Goal: Complete application form

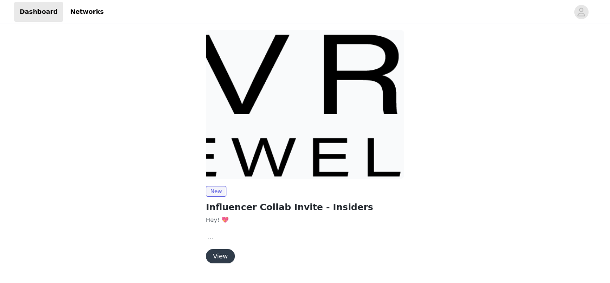
scroll to position [96, 0]
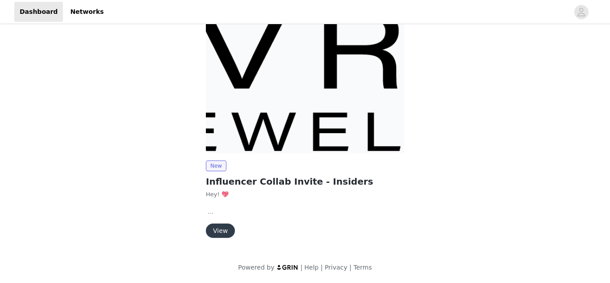
click at [219, 227] on button "View" at bounding box center [220, 230] width 29 height 14
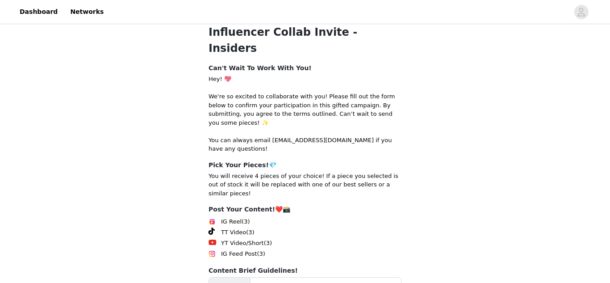
scroll to position [175, 0]
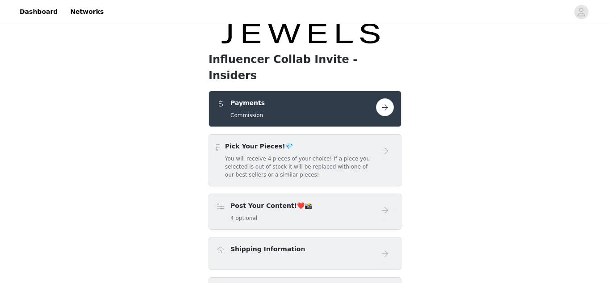
scroll to position [60, 0]
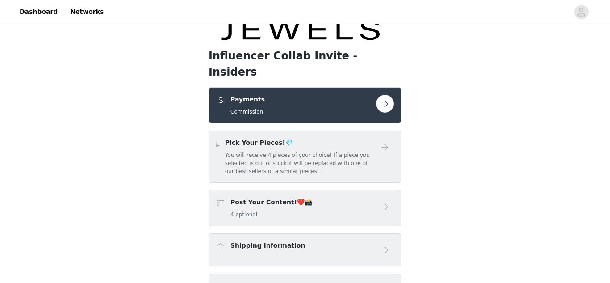
click at [256, 108] on h5 "Commission" at bounding box center [247, 112] width 34 height 8
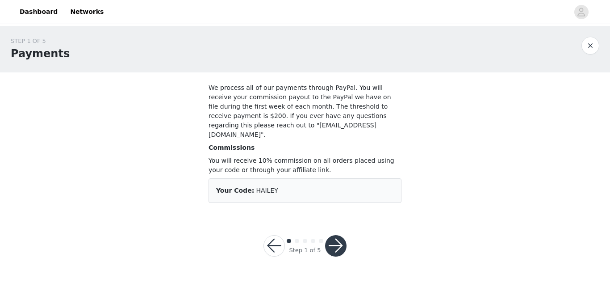
click at [277, 242] on button "button" at bounding box center [273, 245] width 21 height 21
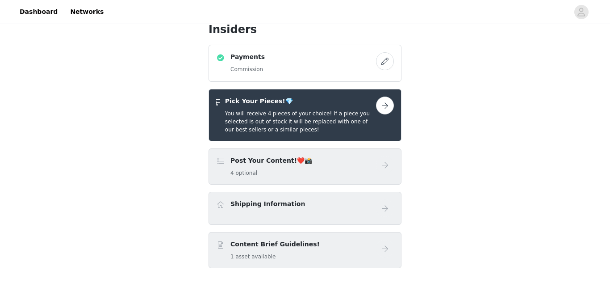
scroll to position [99, 0]
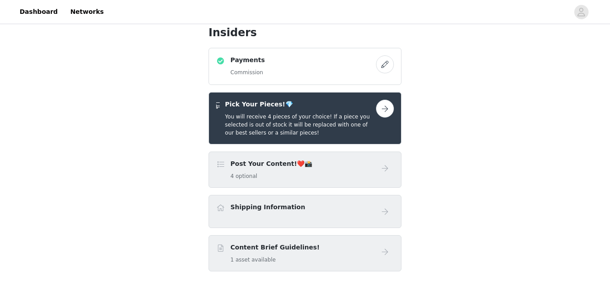
click at [387, 100] on button "button" at bounding box center [385, 109] width 18 height 18
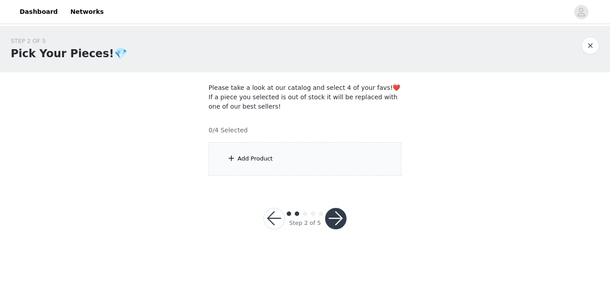
click at [280, 144] on div "Add Product" at bounding box center [304, 158] width 193 height 33
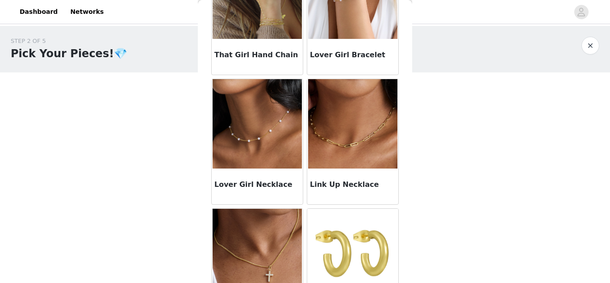
scroll to position [325, 0]
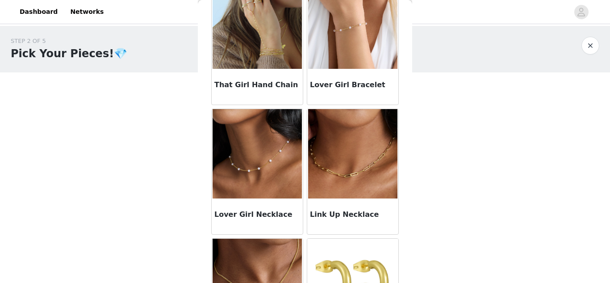
click at [247, 166] on img at bounding box center [256, 153] width 89 height 89
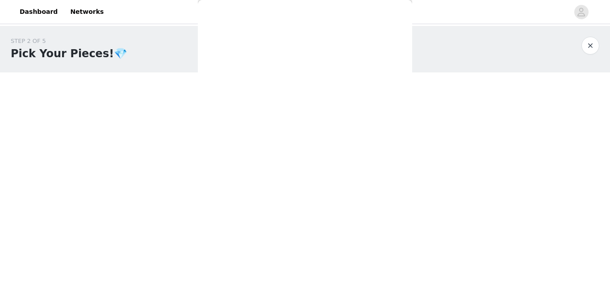
scroll to position [101, 0]
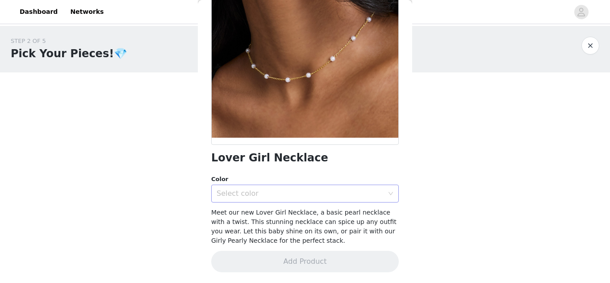
click at [254, 194] on div "Select color" at bounding box center [300, 193] width 167 height 9
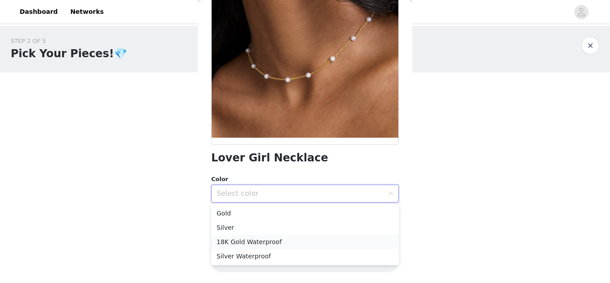
click at [260, 243] on li "18K Gold Waterproof" at bounding box center [304, 241] width 187 height 14
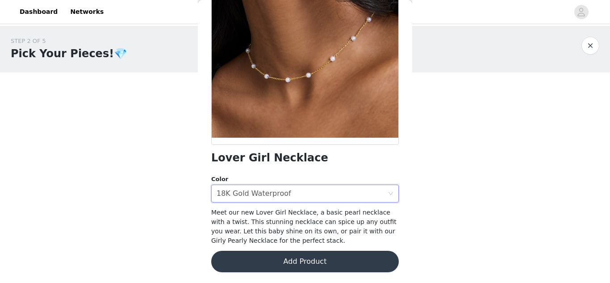
click at [273, 264] on button "Add Product" at bounding box center [304, 260] width 187 height 21
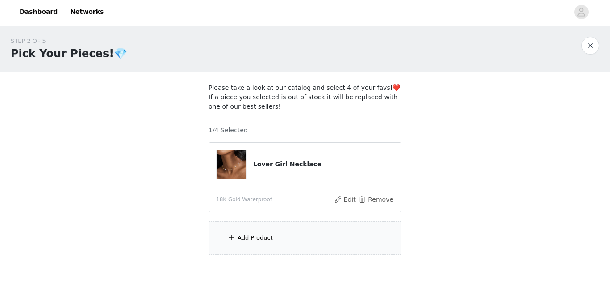
click at [253, 242] on div "Add Product" at bounding box center [254, 237] width 35 height 9
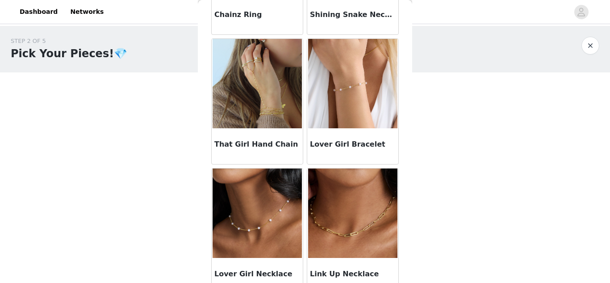
scroll to position [267, 0]
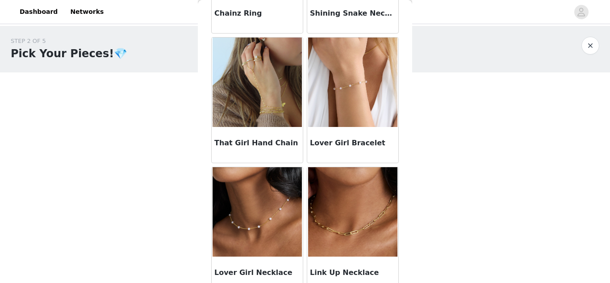
click at [346, 108] on img at bounding box center [352, 81] width 89 height 89
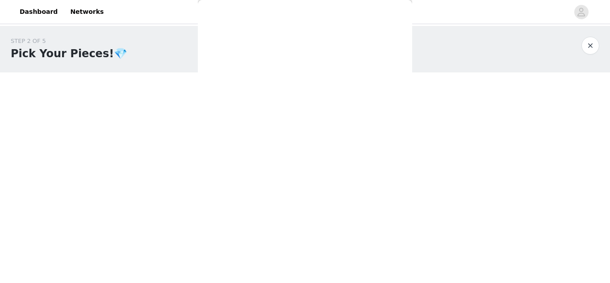
scroll to position [129, 0]
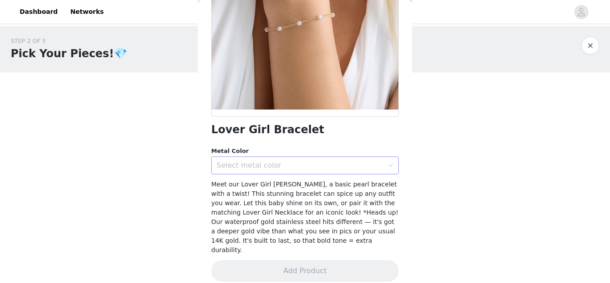
click at [303, 167] on div "Select metal color" at bounding box center [300, 165] width 167 height 9
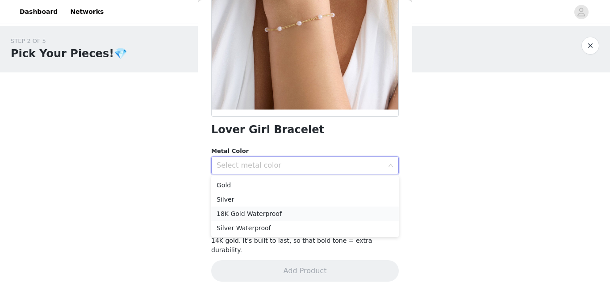
click at [283, 211] on li "18K Gold Waterproof" at bounding box center [304, 213] width 187 height 14
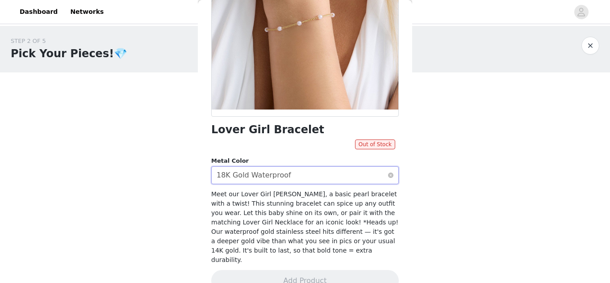
click at [276, 171] on div "18K Gold Waterproof" at bounding box center [254, 175] width 75 height 17
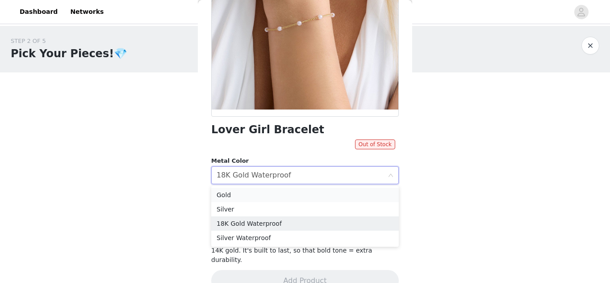
click at [278, 189] on li "Gold" at bounding box center [304, 194] width 187 height 14
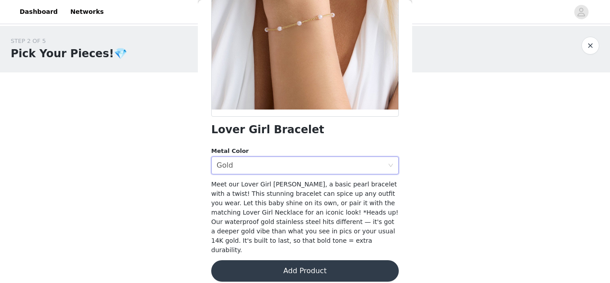
click at [298, 262] on button "Add Product" at bounding box center [304, 270] width 187 height 21
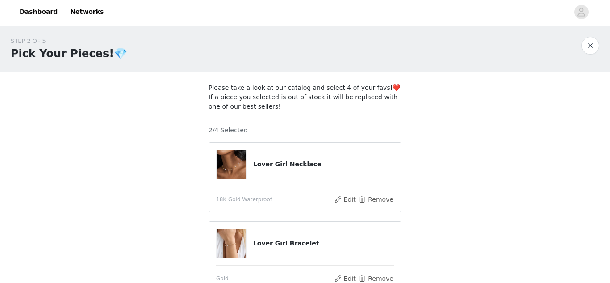
scroll to position [126, 0]
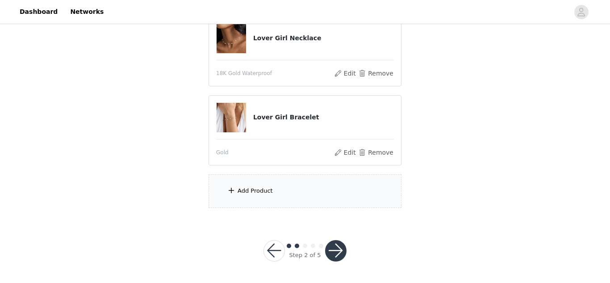
click at [272, 202] on div "Add Product" at bounding box center [304, 190] width 193 height 33
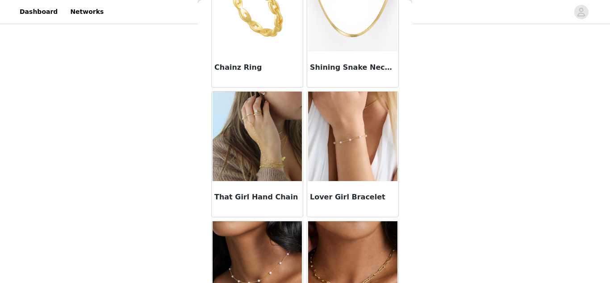
click at [263, 158] on img at bounding box center [256, 136] width 89 height 89
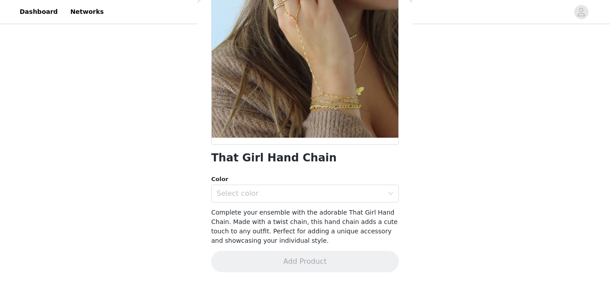
scroll to position [101, 0]
click at [272, 198] on div "Select color" at bounding box center [302, 193] width 171 height 17
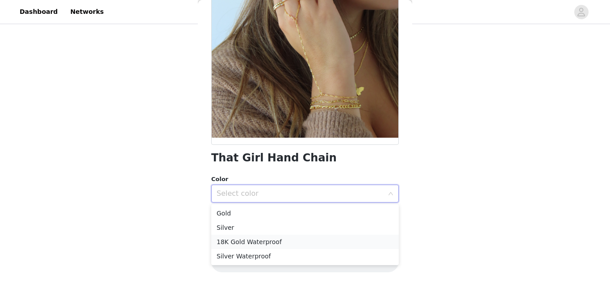
click at [270, 244] on li "18K Gold Waterproof" at bounding box center [304, 241] width 187 height 14
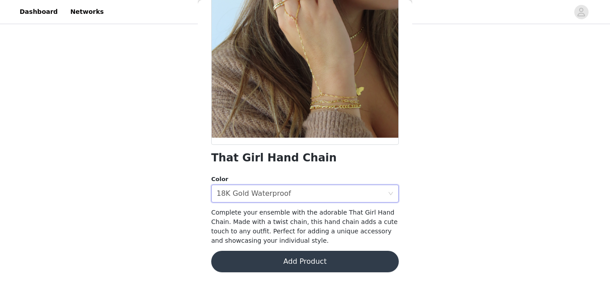
click at [275, 258] on button "Add Product" at bounding box center [304, 260] width 187 height 21
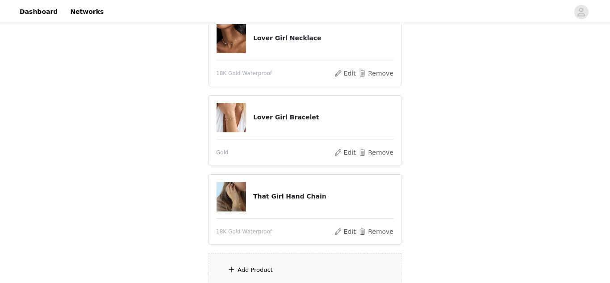
scroll to position [205, 0]
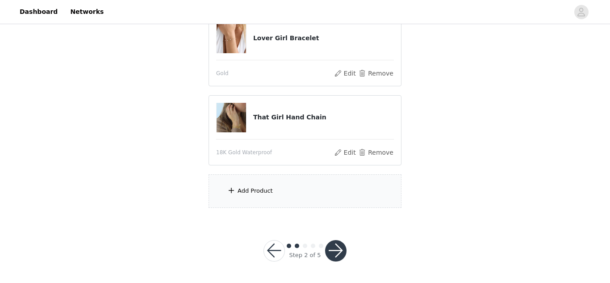
click at [271, 197] on div "Add Product" at bounding box center [304, 190] width 193 height 33
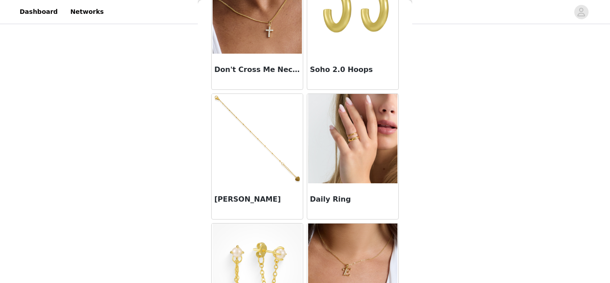
scroll to position [610, 0]
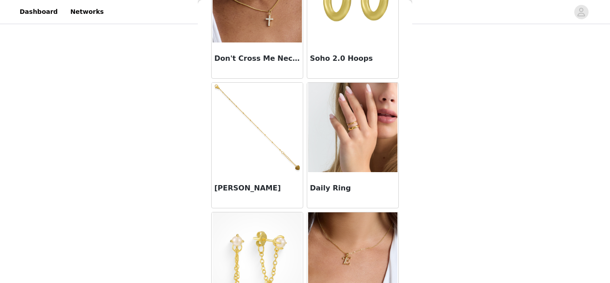
click at [335, 134] on img at bounding box center [352, 127] width 89 height 89
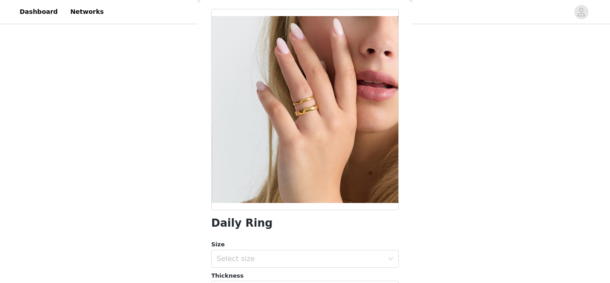
scroll to position [0, 0]
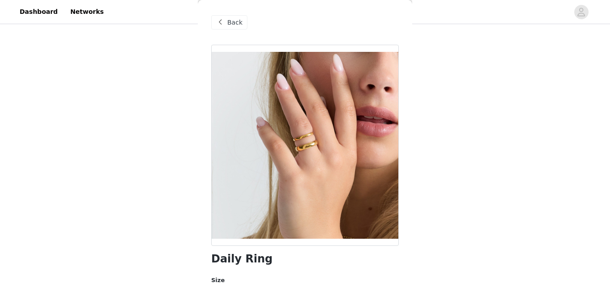
click at [225, 16] on div "Back" at bounding box center [229, 22] width 36 height 14
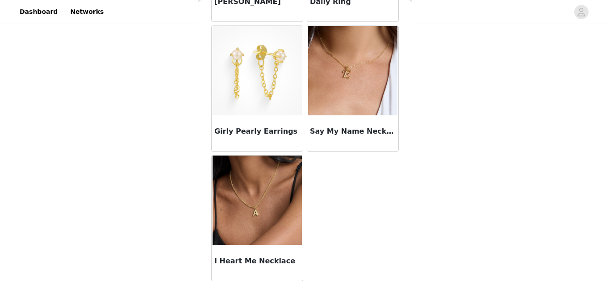
scroll to position [794, 0]
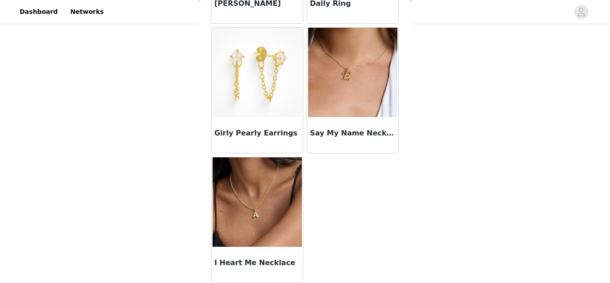
click at [254, 221] on img at bounding box center [256, 201] width 89 height 89
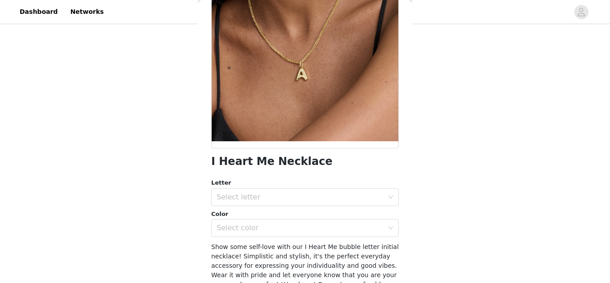
scroll to position [0, 0]
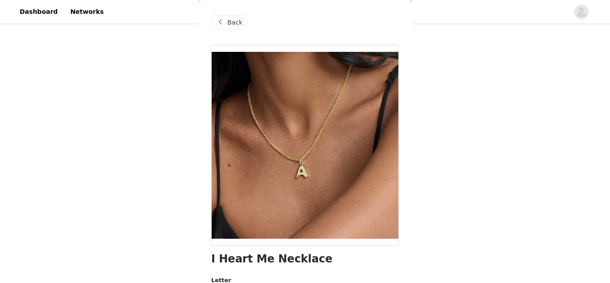
click at [216, 23] on span at bounding box center [220, 22] width 11 height 11
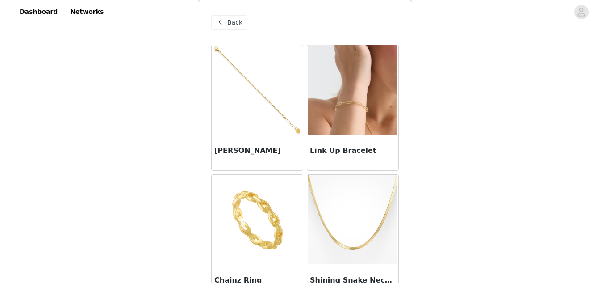
click at [246, 120] on img at bounding box center [256, 89] width 89 height 89
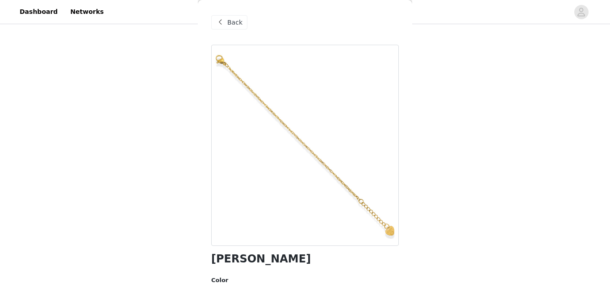
click at [236, 21] on span "Back" at bounding box center [234, 22] width 15 height 9
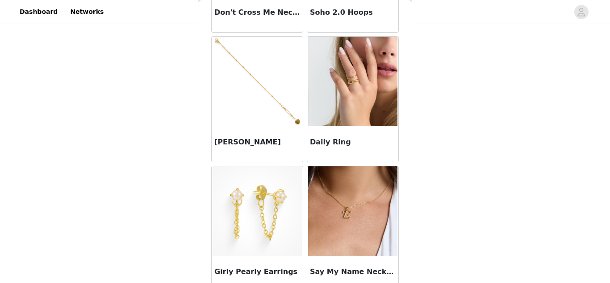
scroll to position [654, 0]
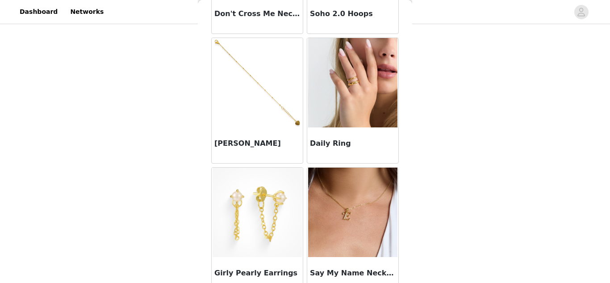
click at [335, 81] on img at bounding box center [352, 82] width 89 height 89
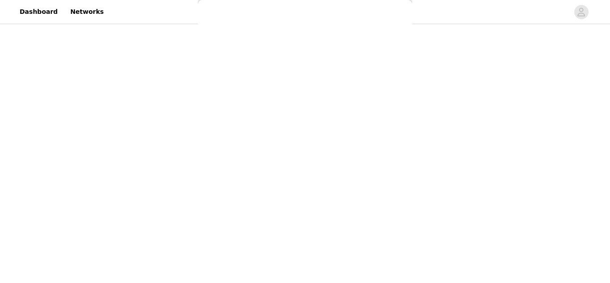
scroll to position [200, 0]
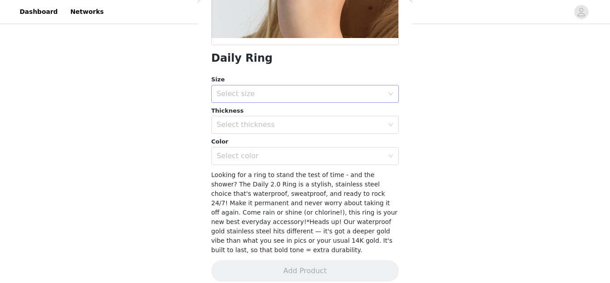
click at [334, 92] on div "Select size" at bounding box center [300, 93] width 167 height 9
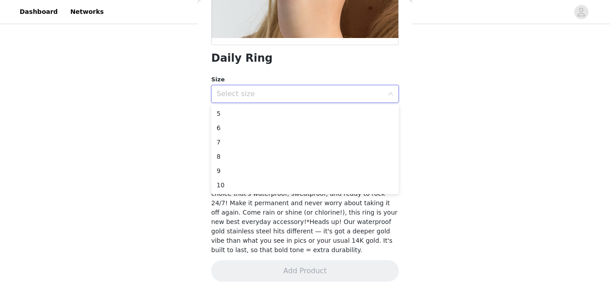
click at [316, 232] on span "Looking for a ring to stand the test of time - and the shower? The Daily 2.0 Ri…" at bounding box center [304, 212] width 186 height 82
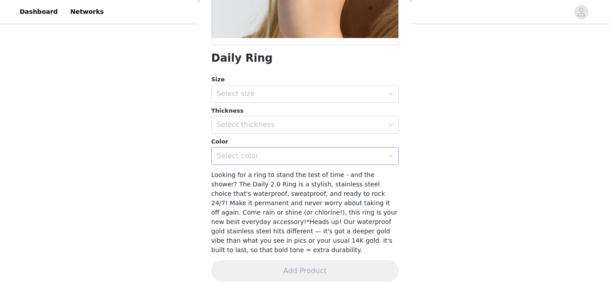
click at [290, 148] on div "Select color" at bounding box center [302, 155] width 171 height 17
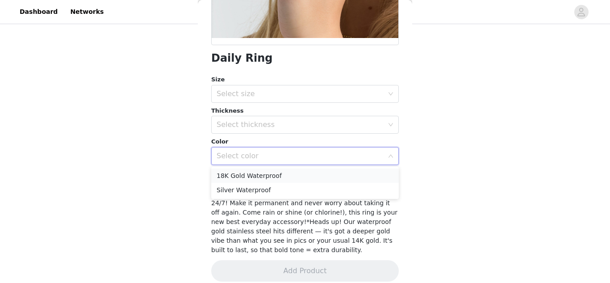
click at [279, 175] on li "18K Gold Waterproof" at bounding box center [304, 175] width 187 height 14
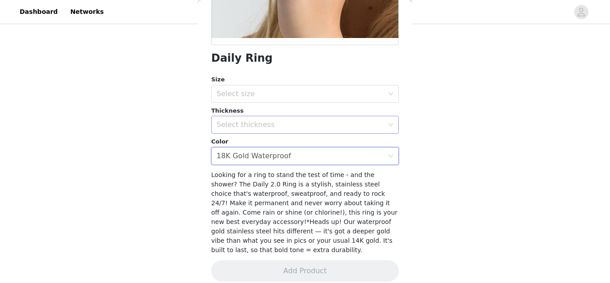
click at [267, 120] on div "Select thickness" at bounding box center [300, 124] width 167 height 9
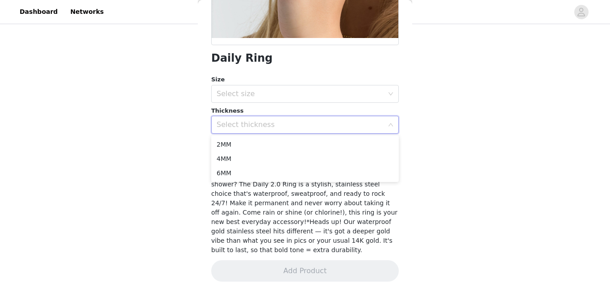
click at [262, 201] on span "Looking for a ring to stand the test of time - and the shower? The Daily 2.0 Ri…" at bounding box center [304, 212] width 186 height 82
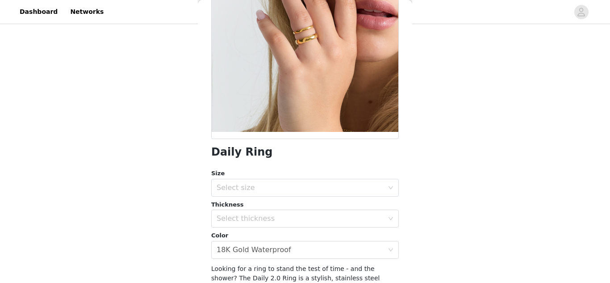
scroll to position [107, 0]
click at [263, 221] on div "Select thickness" at bounding box center [300, 217] width 167 height 9
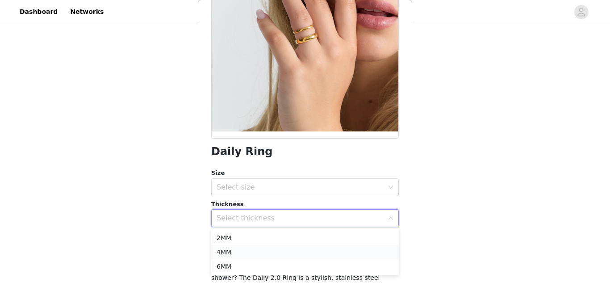
click at [264, 250] on li "4MM" at bounding box center [304, 252] width 187 height 14
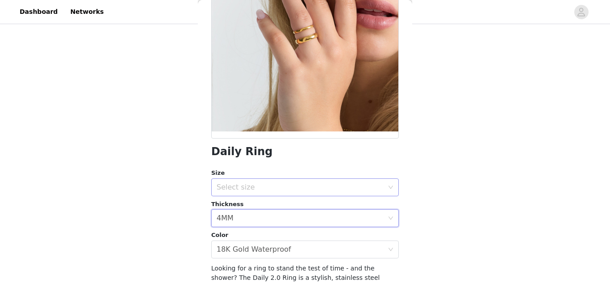
click at [247, 181] on div "Select size" at bounding box center [302, 187] width 171 height 17
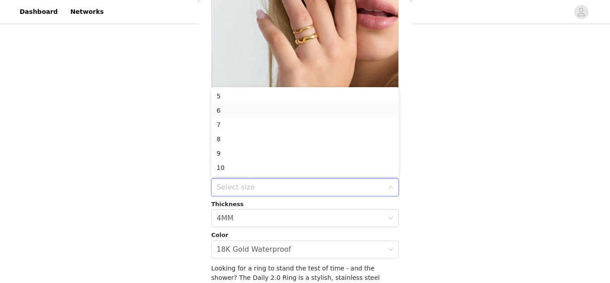
click at [226, 110] on li "6" at bounding box center [304, 110] width 187 height 14
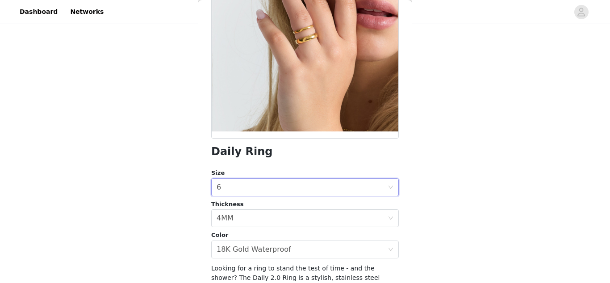
scroll to position [200, 0]
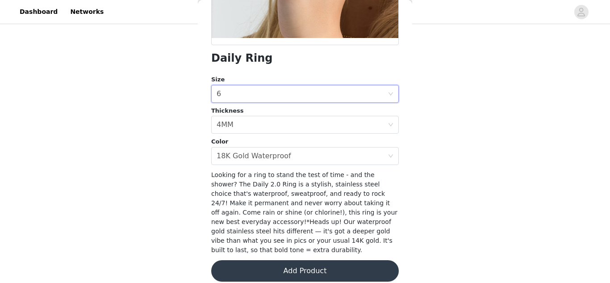
click at [281, 261] on button "Add Product" at bounding box center [304, 270] width 187 height 21
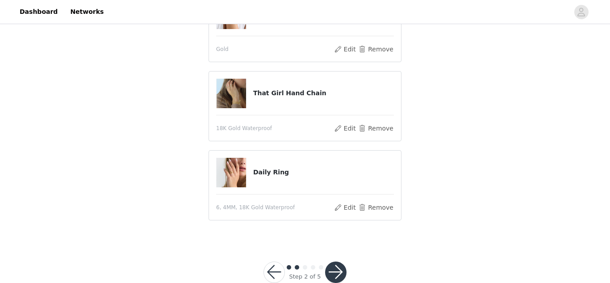
click at [332, 267] on button "button" at bounding box center [335, 271] width 21 height 21
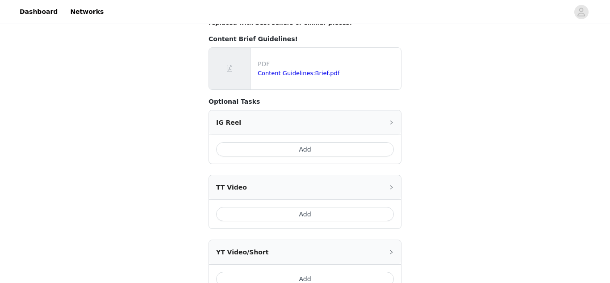
scroll to position [354, 0]
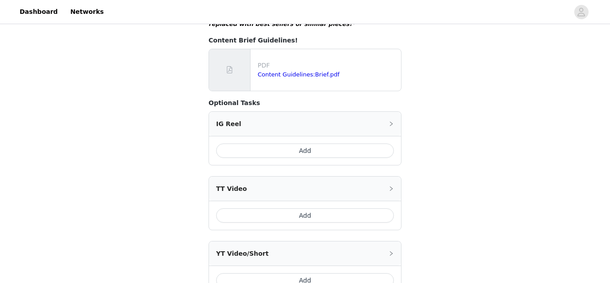
click at [280, 208] on button "Add" at bounding box center [305, 215] width 178 height 14
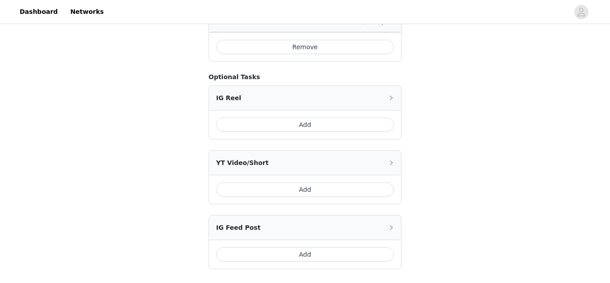
scroll to position [529, 0]
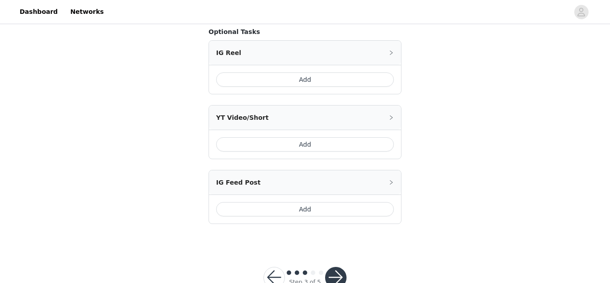
click at [336, 267] on button "button" at bounding box center [335, 277] width 21 height 21
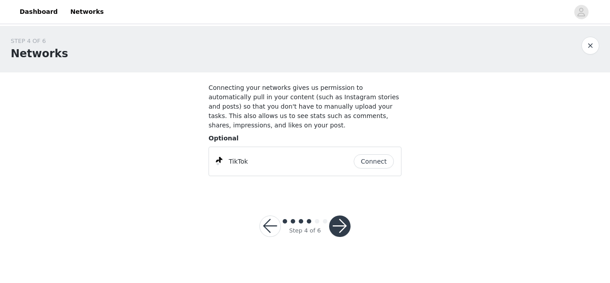
click at [378, 154] on button "Connect" at bounding box center [374, 161] width 40 height 14
click at [341, 218] on button "button" at bounding box center [339, 225] width 21 height 21
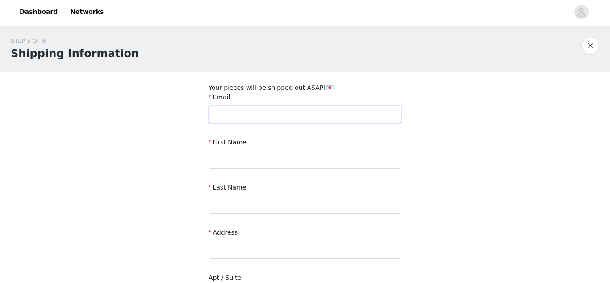
click at [267, 113] on input "text" at bounding box center [304, 114] width 193 height 18
type input "[EMAIL_ADDRESS][DOMAIN_NAME]"
click at [276, 151] on input "text" at bounding box center [304, 159] width 193 height 18
type input "Hailey"
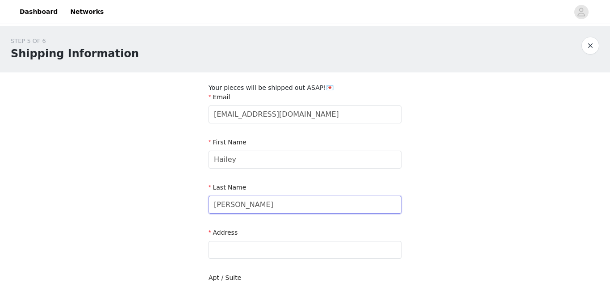
type input "[PERSON_NAME]"
click at [161, 139] on div "STEP 5 OF 6 Shipping Information Your pieces will be shipped out ASAP!💌 Email […" at bounding box center [305, 267] width 610 height 483
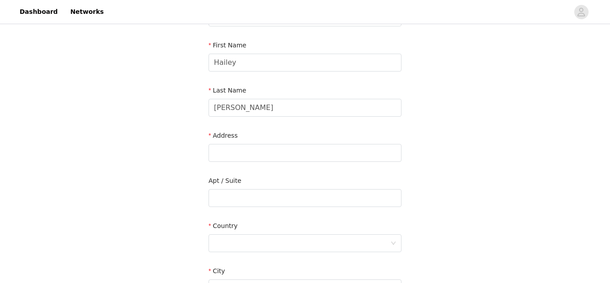
scroll to position [96, 0]
click at [238, 154] on input "text" at bounding box center [304, 153] width 193 height 18
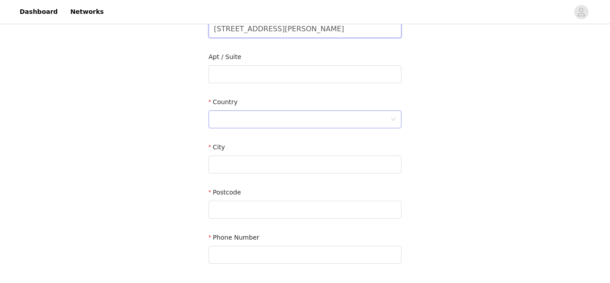
scroll to position [219, 0]
type input "[STREET_ADDRESS][PERSON_NAME]"
click at [229, 117] on div at bounding box center [302, 120] width 176 height 17
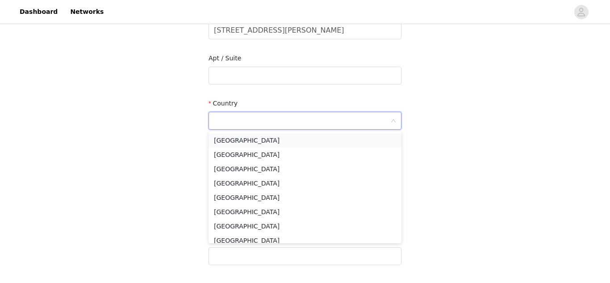
click at [239, 137] on li "[GEOGRAPHIC_DATA]" at bounding box center [304, 140] width 193 height 14
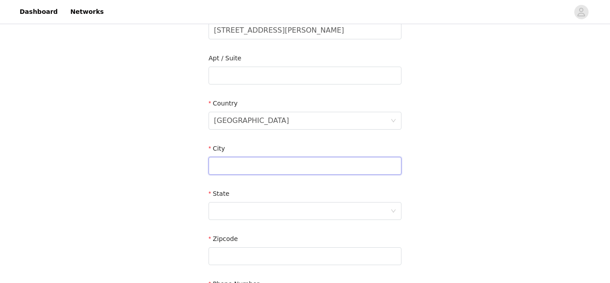
click at [245, 162] on input "text" at bounding box center [304, 166] width 193 height 18
type input "[GEOGRAPHIC_DATA]"
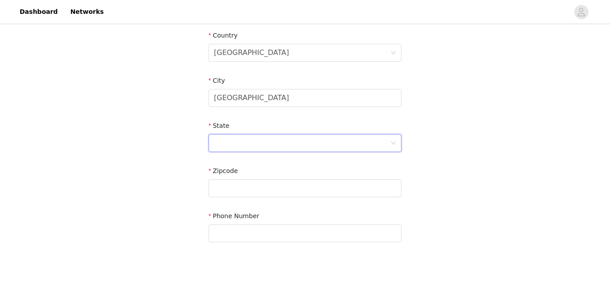
click at [236, 143] on div at bounding box center [302, 142] width 176 height 17
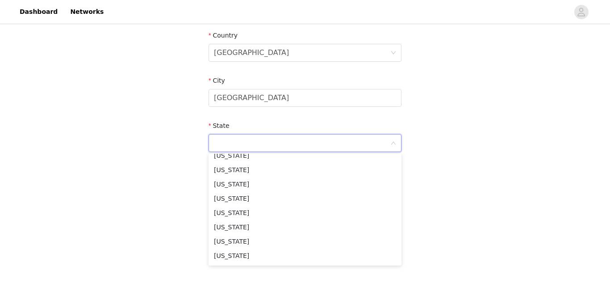
scroll to position [200, 0]
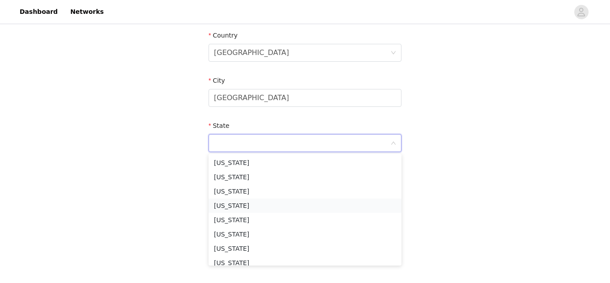
click at [243, 206] on li "[US_STATE]" at bounding box center [304, 205] width 193 height 14
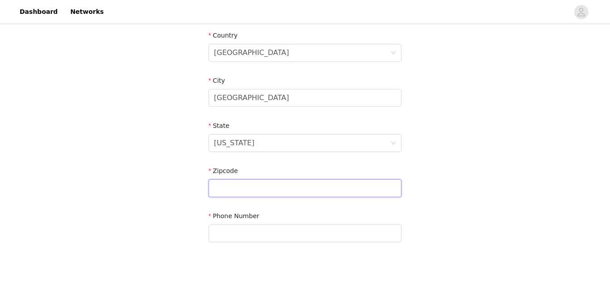
click at [239, 195] on input "text" at bounding box center [304, 188] width 193 height 18
type input "96822"
click at [260, 235] on input "text" at bounding box center [304, 233] width 193 height 18
type input "[PHONE_NUMBER]"
click at [144, 193] on div "STEP 5 OF 6 Shipping Information Your pieces will be shipped out ASAP!💌 Email […" at bounding box center [305, 3] width 610 height 528
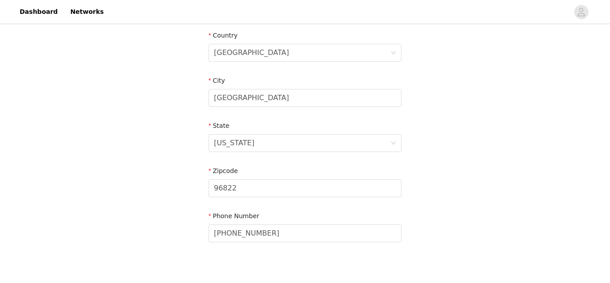
scroll to position [336, 0]
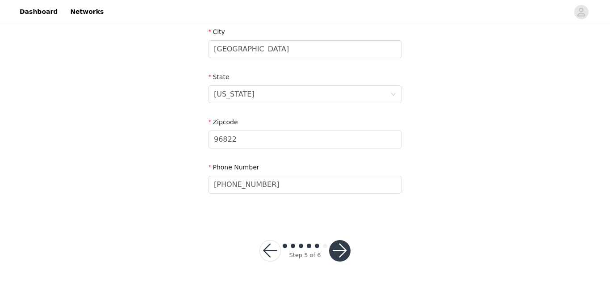
click at [345, 253] on button "button" at bounding box center [339, 250] width 21 height 21
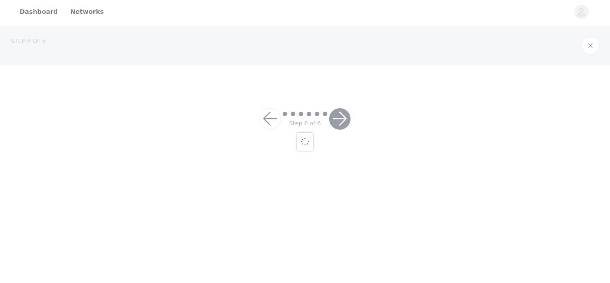
click at [341, 249] on div at bounding box center [305, 141] width 610 height 283
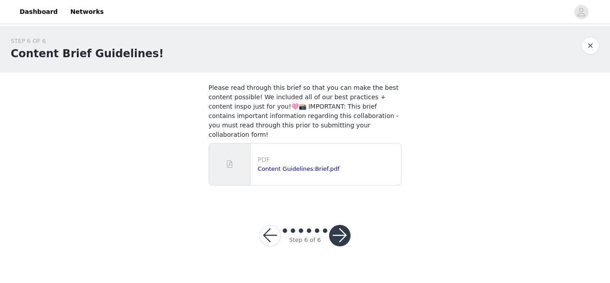
click at [343, 227] on button "button" at bounding box center [339, 235] width 21 height 21
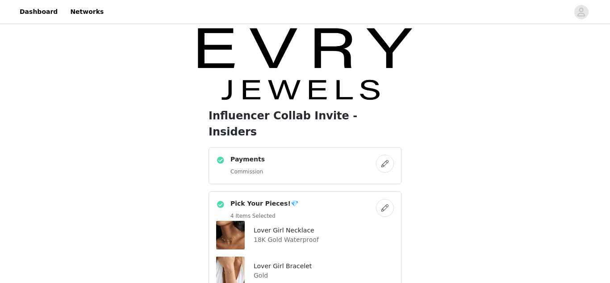
scroll to position [391, 0]
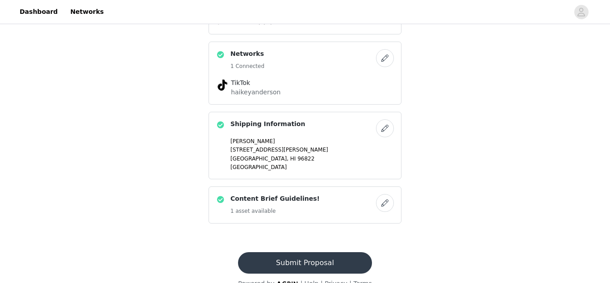
click at [321, 252] on button "Submit Proposal" at bounding box center [304, 262] width 133 height 21
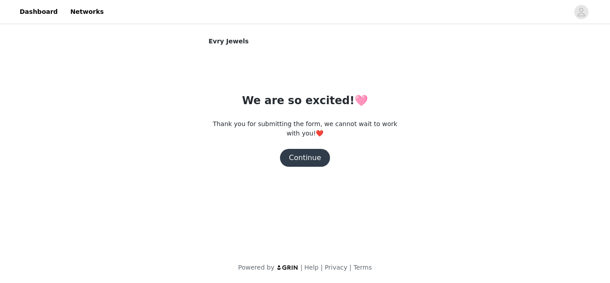
scroll to position [0, 0]
click at [312, 162] on button "Continue" at bounding box center [305, 158] width 50 height 18
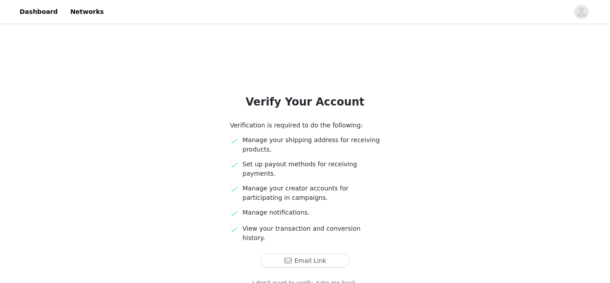
scroll to position [48, 0]
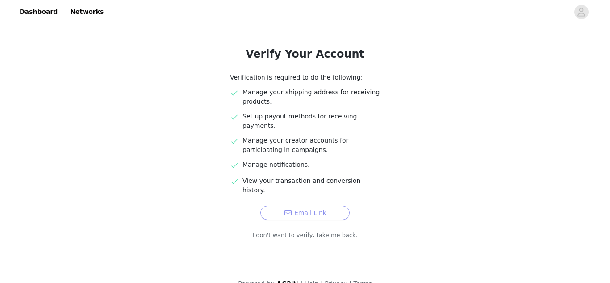
click at [317, 205] on button "Email Link" at bounding box center [304, 212] width 89 height 14
